Goal: Task Accomplishment & Management: Complete application form

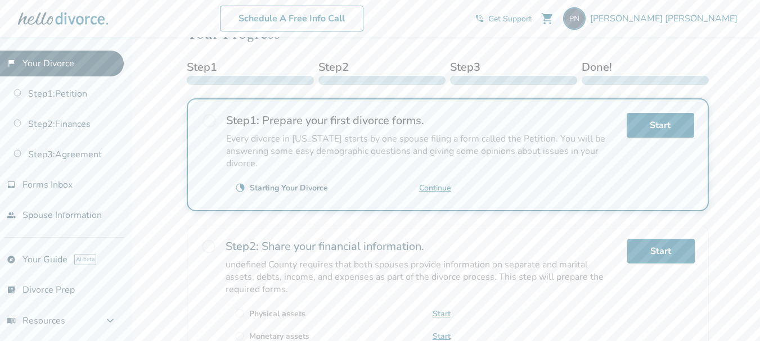
scroll to position [169, 0]
click at [430, 189] on link "Continue" at bounding box center [435, 188] width 32 height 11
click at [436, 189] on link "Continue" at bounding box center [435, 188] width 32 height 11
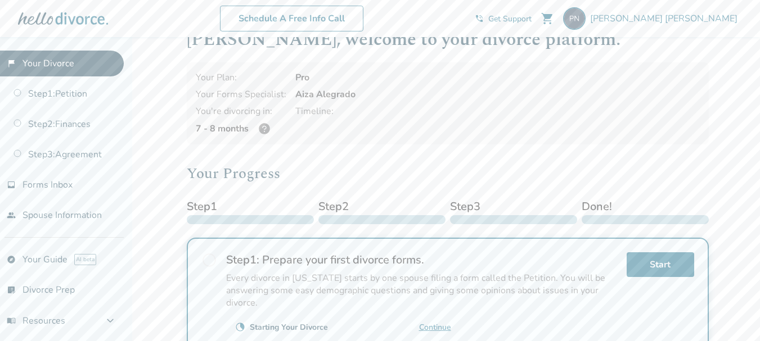
scroll to position [0, 0]
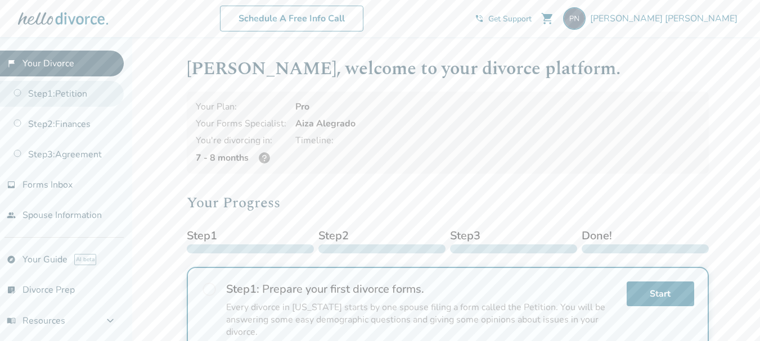
click at [76, 95] on link "Step 1 : Petition" at bounding box center [62, 94] width 124 height 26
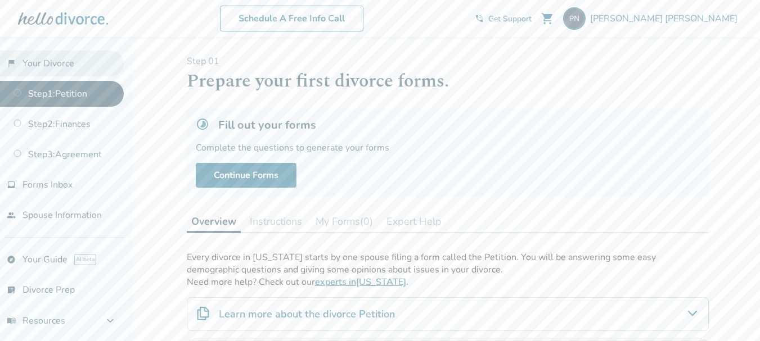
click at [60, 63] on link "flag_2 Your Divorce" at bounding box center [62, 64] width 124 height 26
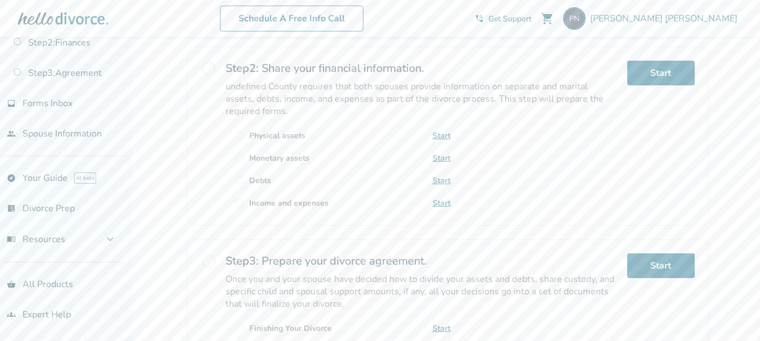
scroll to position [139, 0]
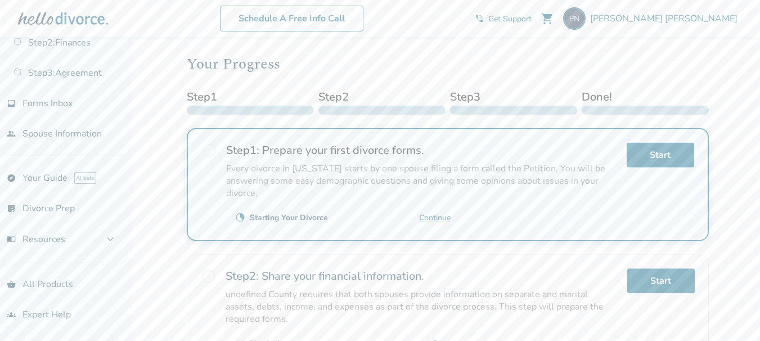
click at [432, 219] on link "Continue" at bounding box center [435, 218] width 32 height 11
click at [439, 220] on link "Continue" at bounding box center [435, 218] width 32 height 11
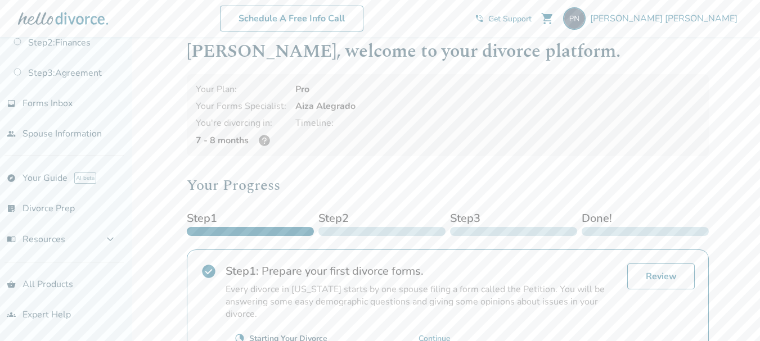
scroll to position [0, 0]
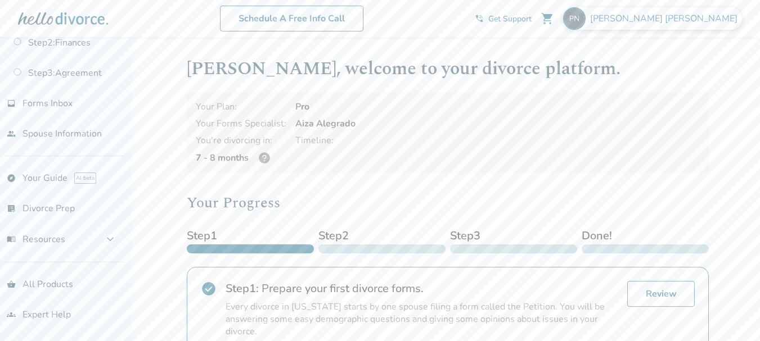
click at [679, 22] on span "Paul Nieberding" at bounding box center [666, 18] width 152 height 12
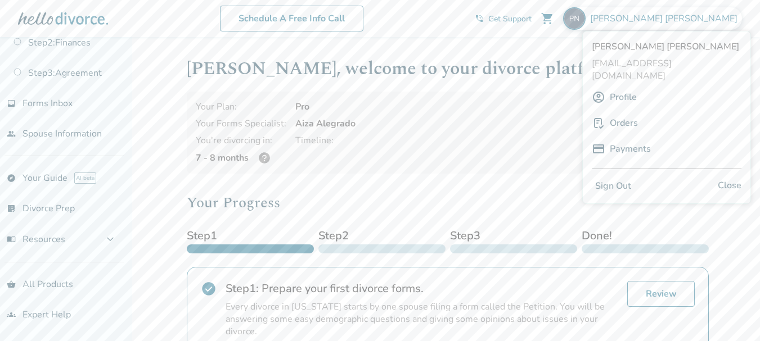
click at [624, 178] on button "Sign Out" at bounding box center [612, 186] width 43 height 16
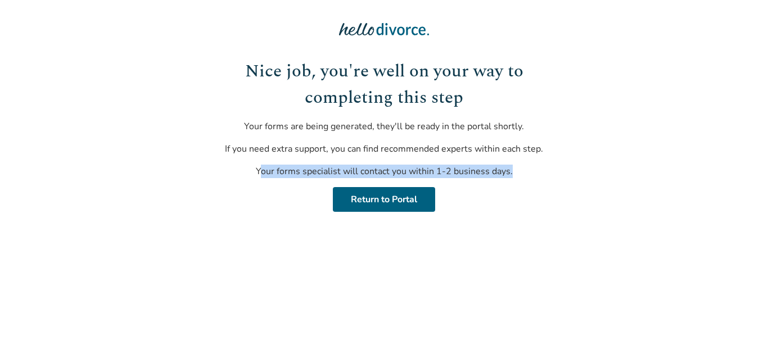
drag, startPoint x: 516, startPoint y: 170, endPoint x: 261, endPoint y: 188, distance: 255.9
click at [261, 188] on div "Nice job, you're well on your way to completing this step Your forms are being …" at bounding box center [384, 134] width 339 height 153
click at [260, 186] on div "Nice job, you're well on your way to completing this step Your forms are being …" at bounding box center [384, 134] width 339 height 153
drag, startPoint x: 522, startPoint y: 168, endPoint x: 196, endPoint y: 184, distance: 327.1
click at [196, 184] on body "Nice job, you're well on your way to completing this step Your forms are being …" at bounding box center [384, 115] width 768 height 230
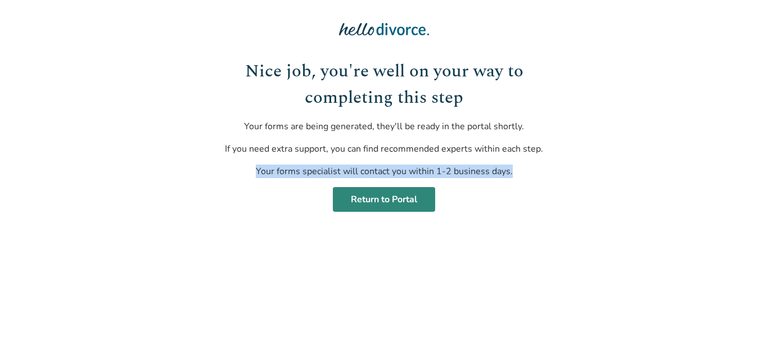
click at [383, 200] on link "Return to Portal" at bounding box center [384, 199] width 102 height 25
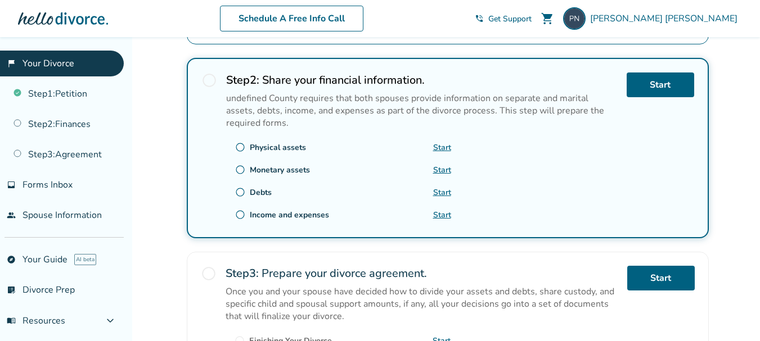
scroll to position [337, 0]
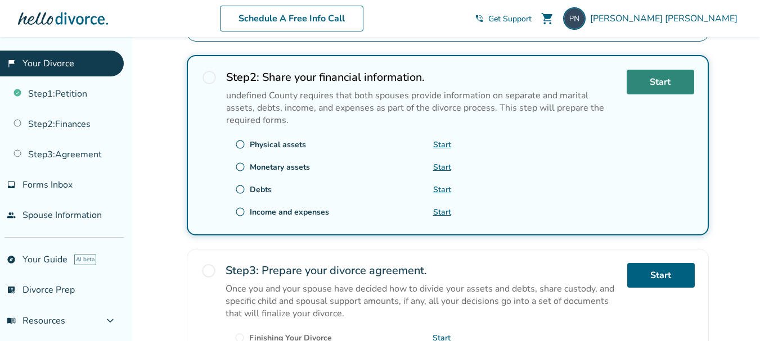
click at [659, 82] on link "Start" at bounding box center [659, 82] width 67 height 25
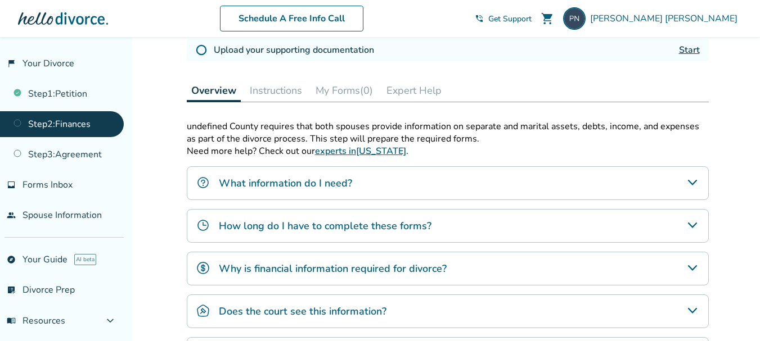
scroll to position [281, 0]
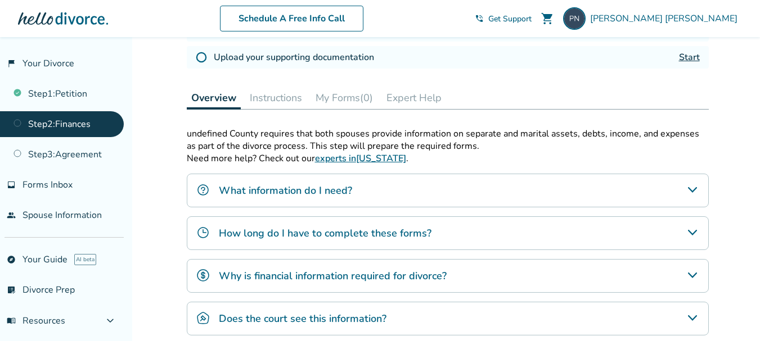
click at [686, 193] on icon "What information do I need?" at bounding box center [691, 189] width 13 height 13
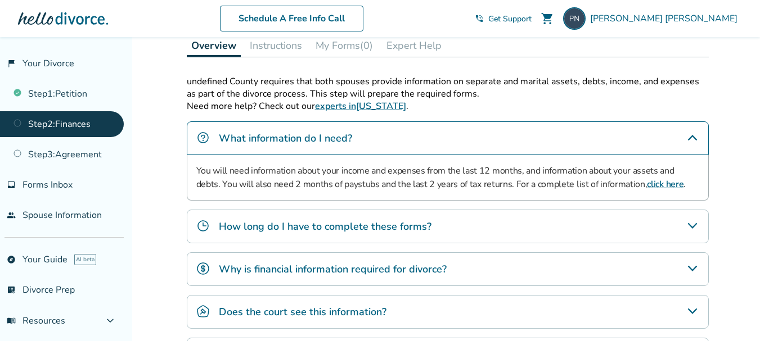
scroll to position [337, 0]
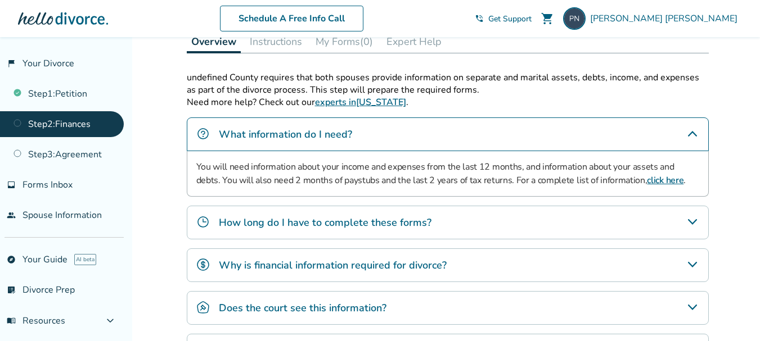
click at [695, 229] on div "How long do I have to complete these forms?" at bounding box center [448, 223] width 522 height 34
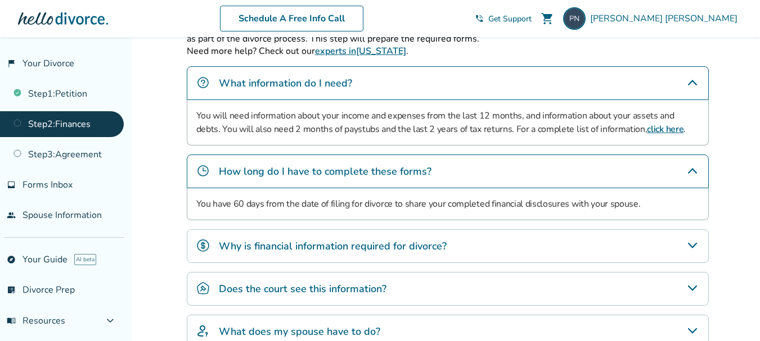
scroll to position [394, 0]
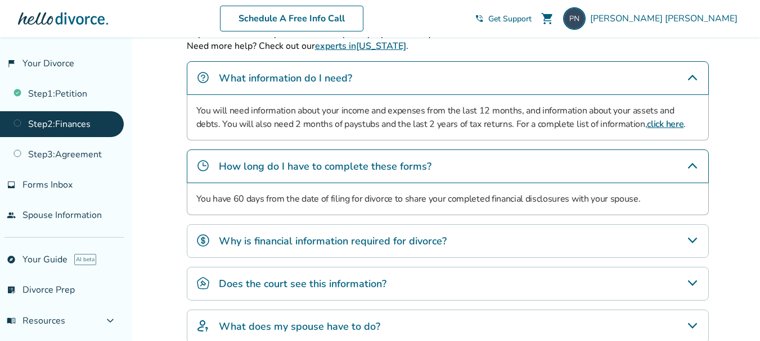
click at [692, 242] on icon "Why is financial information required for divorce?" at bounding box center [691, 241] width 9 height 6
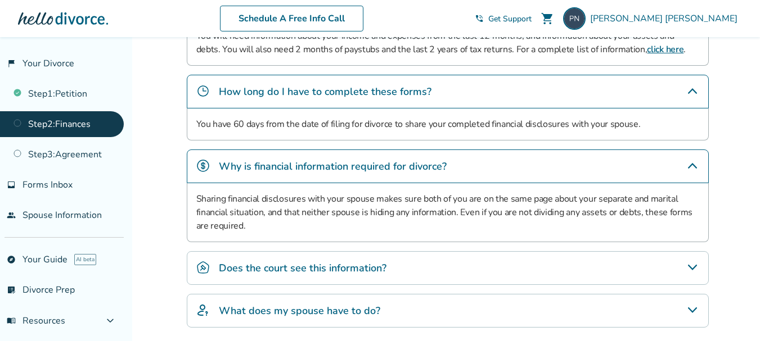
scroll to position [506, 0]
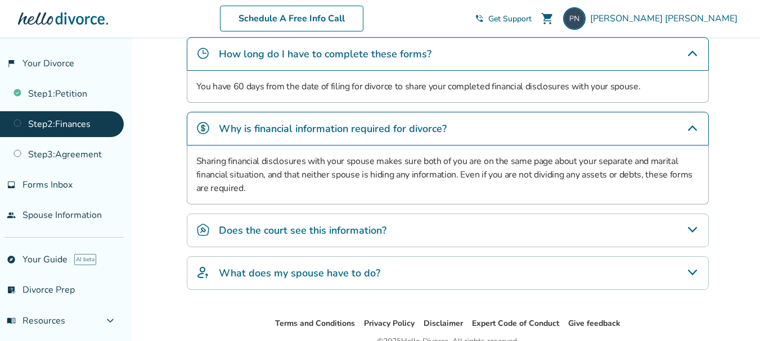
click at [693, 232] on icon "Does the court see this information?" at bounding box center [691, 230] width 9 height 6
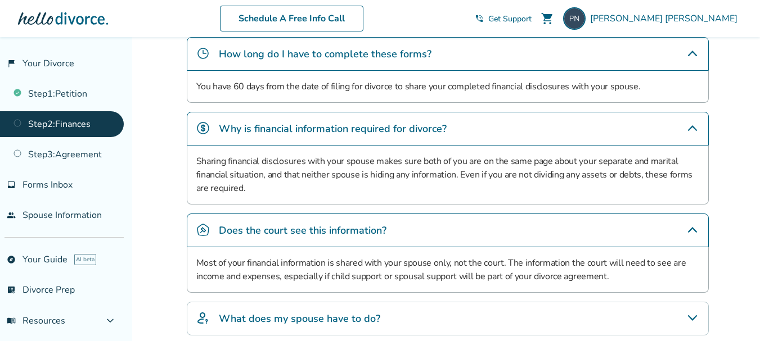
drag, startPoint x: 694, startPoint y: 231, endPoint x: 695, endPoint y: 199, distance: 32.1
click at [694, 228] on icon "Does the court see this information?" at bounding box center [691, 229] width 13 height 13
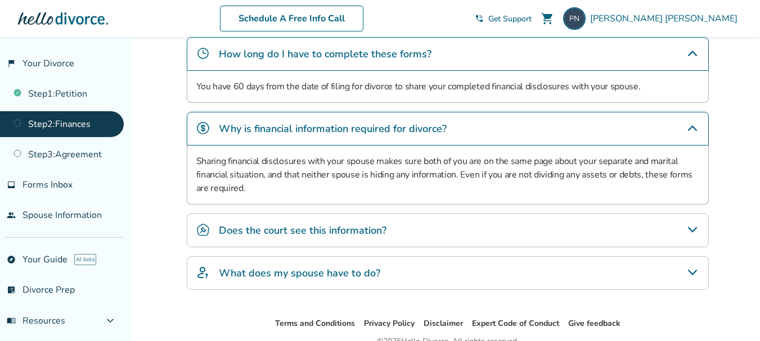
click at [694, 126] on icon "Why is financial information required for divorce?" at bounding box center [691, 127] width 13 height 13
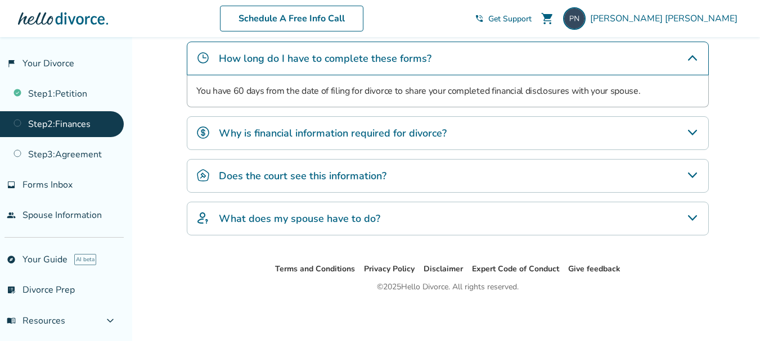
scroll to position [502, 0]
click at [695, 175] on icon "Does the court see this information?" at bounding box center [691, 175] width 13 height 13
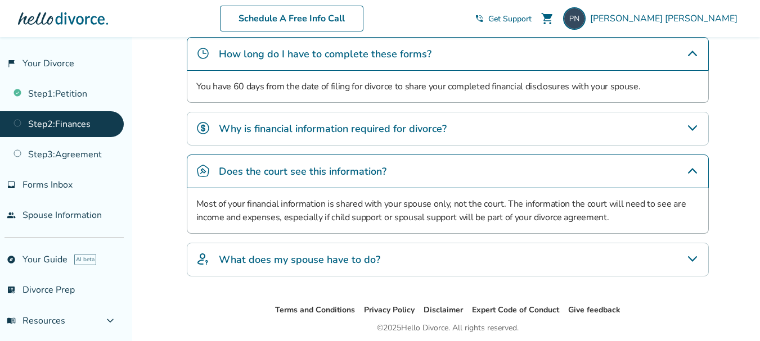
click at [698, 123] on icon "Why is financial information required for divorce?" at bounding box center [691, 127] width 13 height 13
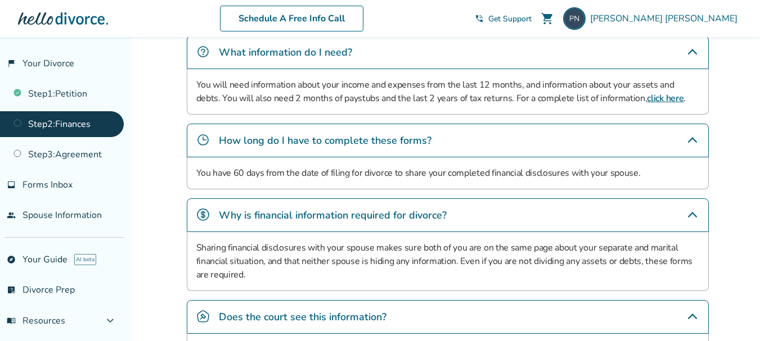
scroll to position [394, 0]
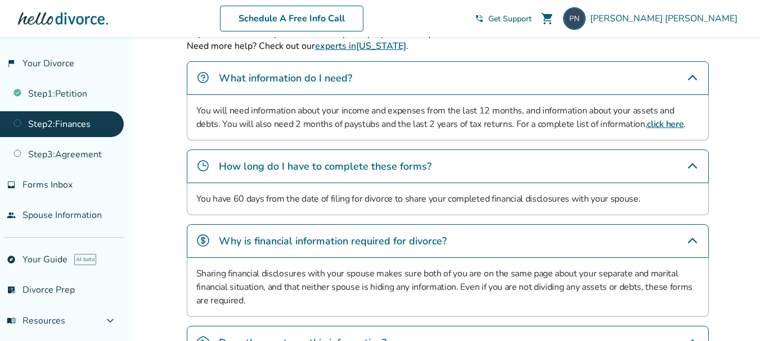
click at [647, 128] on link "click here" at bounding box center [665, 124] width 37 height 12
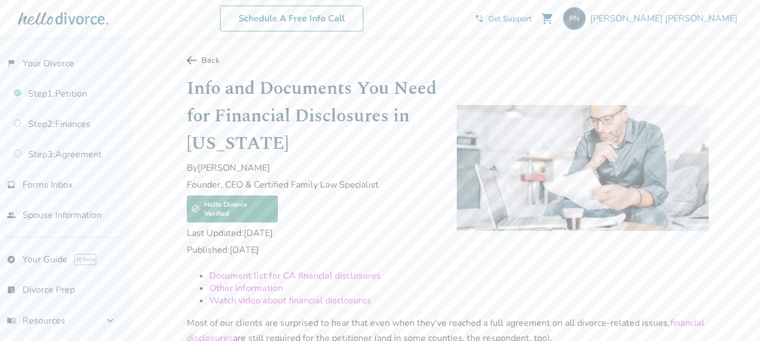
click at [198, 61] on link "Back" at bounding box center [448, 60] width 522 height 11
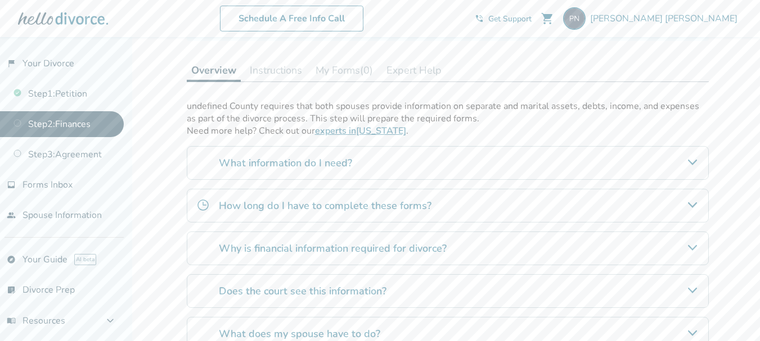
scroll to position [424, 0]
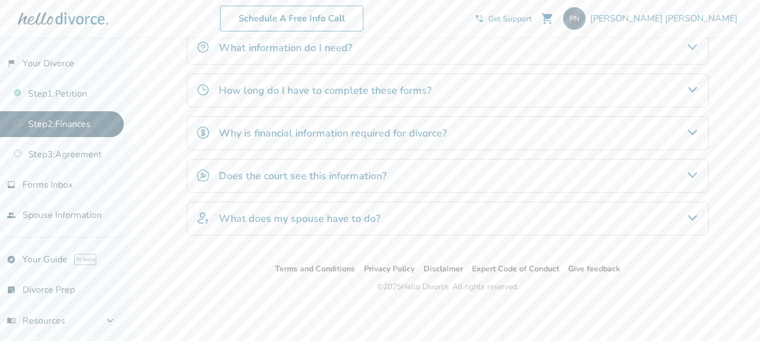
click at [699, 47] on div "What information do I need?" at bounding box center [448, 48] width 522 height 34
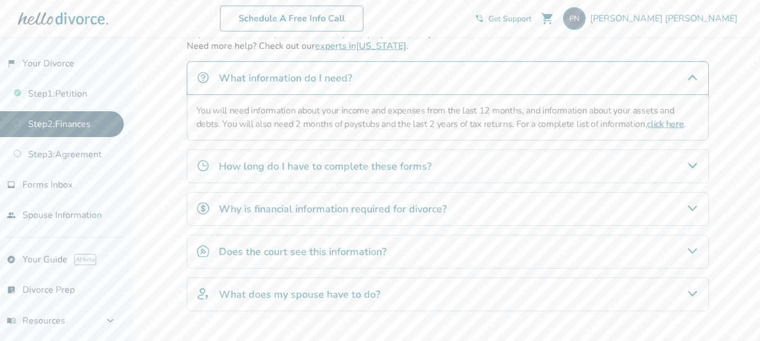
scroll to position [368, 0]
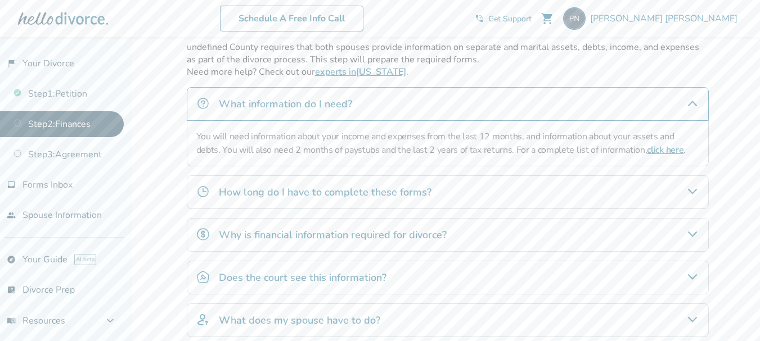
click at [647, 152] on link "click here" at bounding box center [665, 150] width 37 height 12
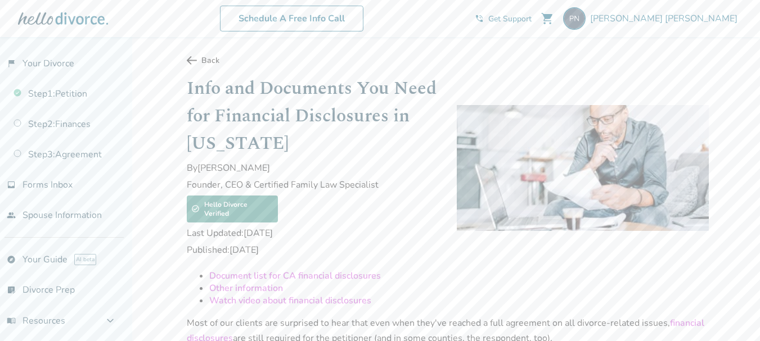
click at [207, 61] on link "Back" at bounding box center [448, 60] width 522 height 11
click at [197, 60] on link "Back" at bounding box center [448, 60] width 522 height 11
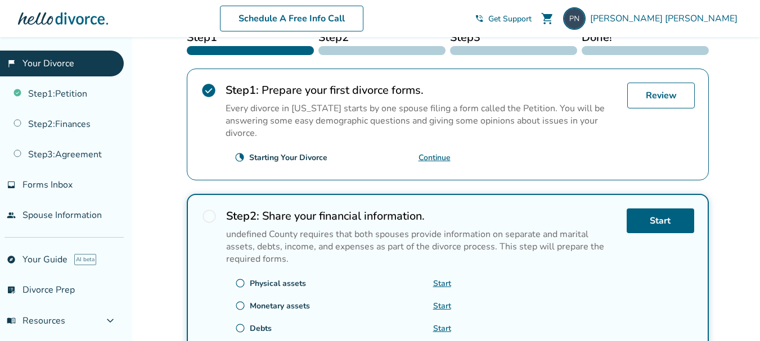
scroll to position [195, 0]
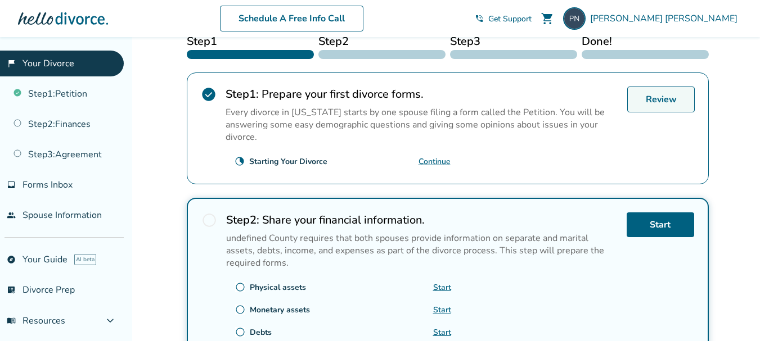
click at [664, 104] on link "Review" at bounding box center [660, 100] width 67 height 26
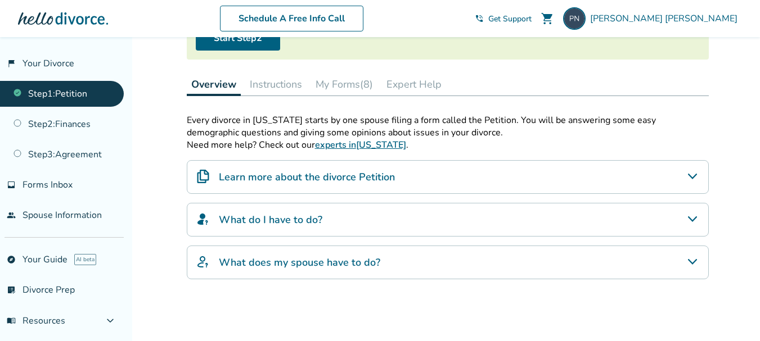
scroll to position [225, 0]
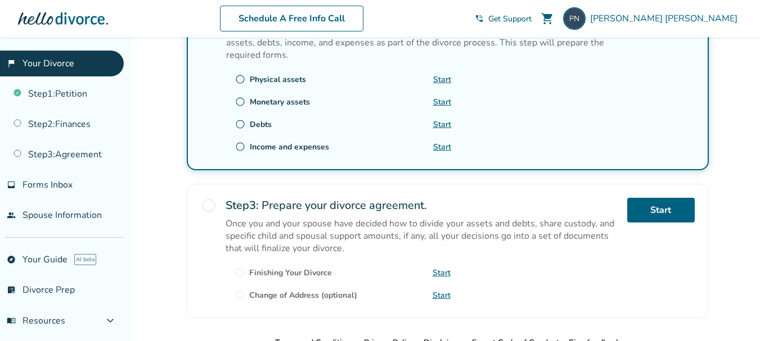
scroll to position [308, 0]
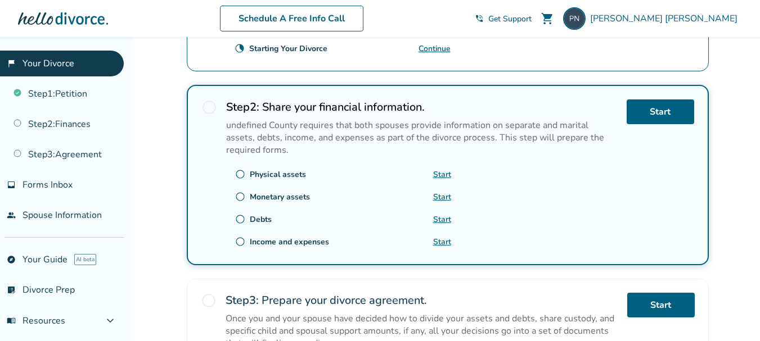
click at [747, 65] on div "Added to cart Paul , welcome to your divorce platform. Your Plan: Pro Your Form…" at bounding box center [380, 120] width 760 height 780
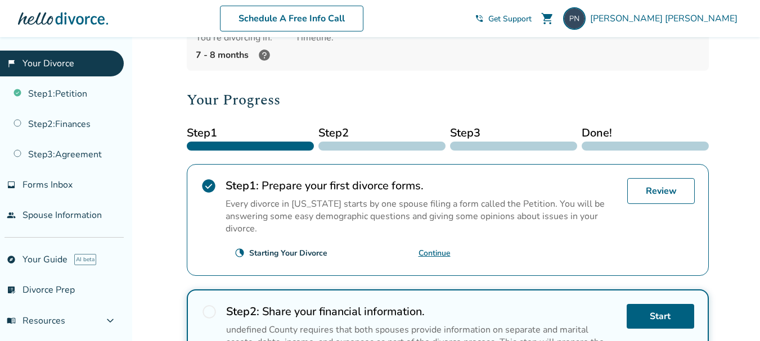
scroll to position [83, 0]
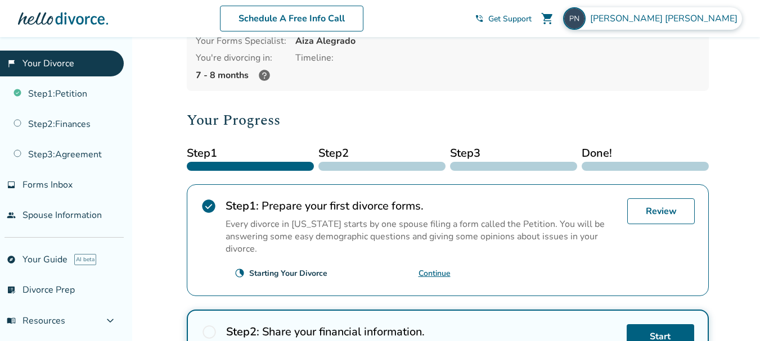
click at [680, 17] on span "Paul Nieberding" at bounding box center [666, 18] width 152 height 12
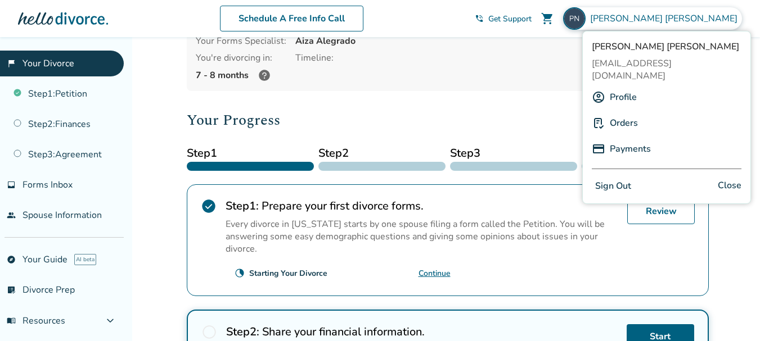
click at [621, 178] on button "Sign Out" at bounding box center [612, 186] width 43 height 16
